Goal: Find specific page/section: Find specific page/section

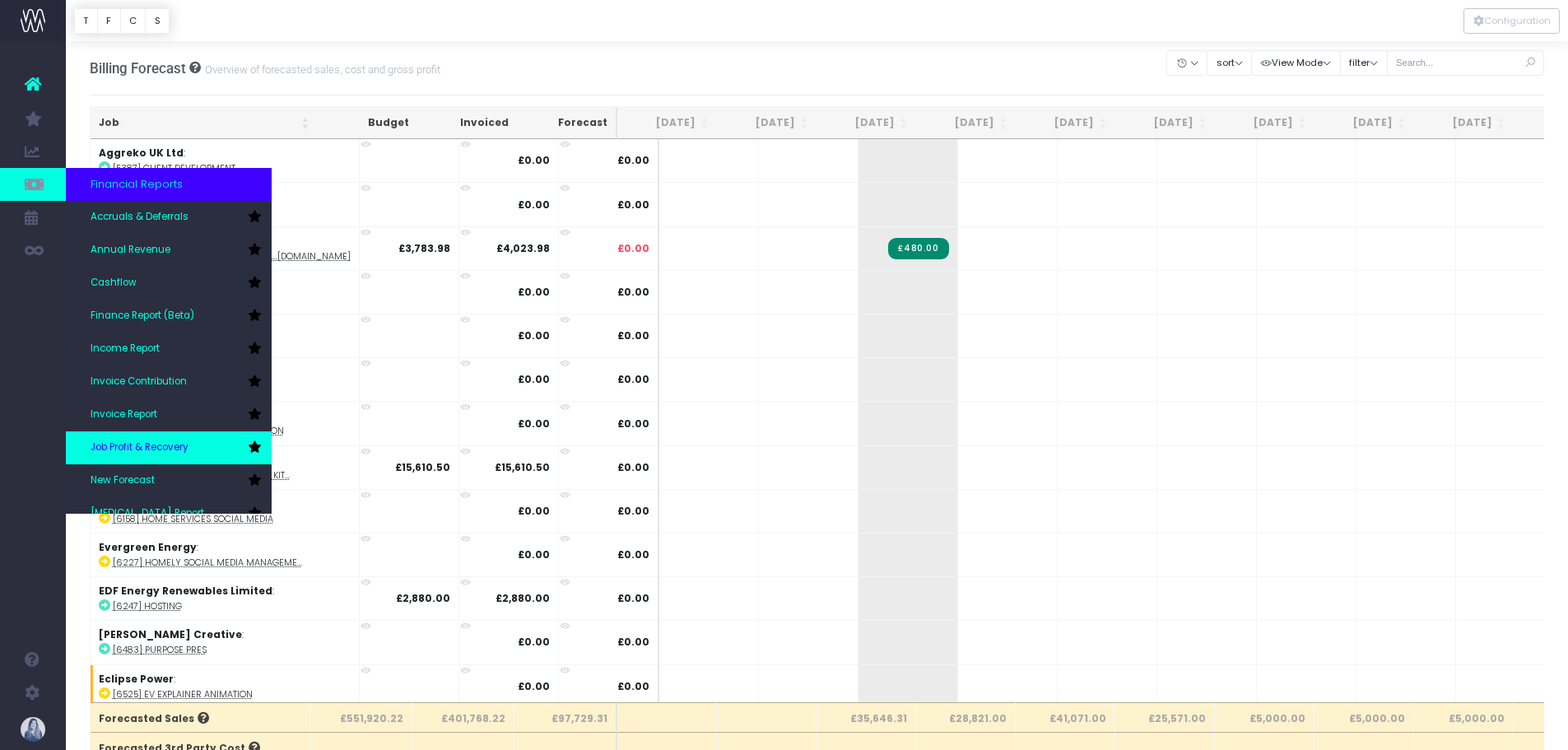
click at [151, 451] on span "Job Profit & Recovery" at bounding box center [139, 448] width 98 height 15
